Goal: Transaction & Acquisition: Purchase product/service

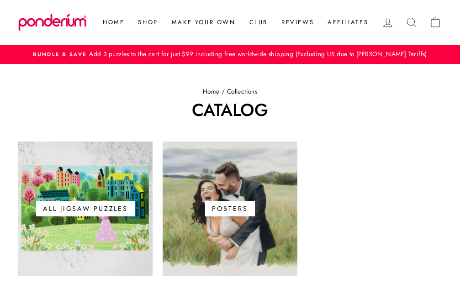
click at [81, 208] on span "All Jigsaw Puzzles" at bounding box center [85, 209] width 99 height 16
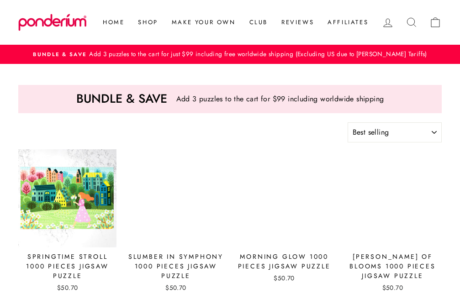
select select "best-selling"
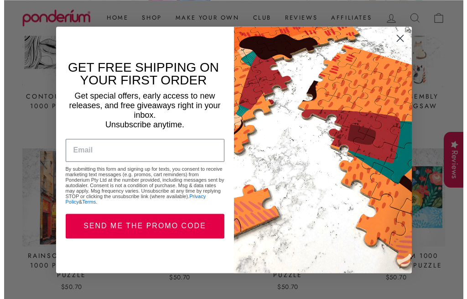
scroll to position [987, 0]
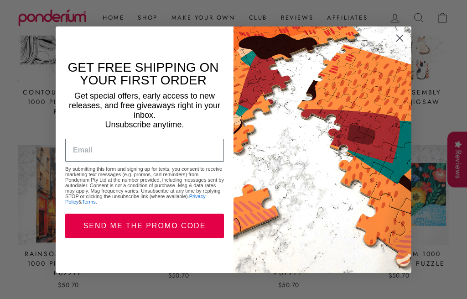
click at [398, 37] on circle "Close dialog" at bounding box center [400, 37] width 15 height 15
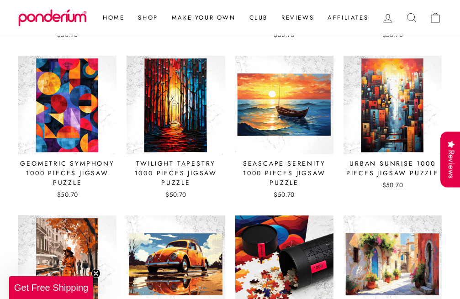
scroll to position [1629, 0]
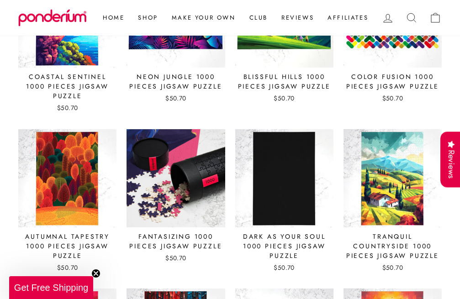
click at [173, 202] on img at bounding box center [175, 178] width 99 height 99
